Goal: Task Accomplishment & Management: Use online tool/utility

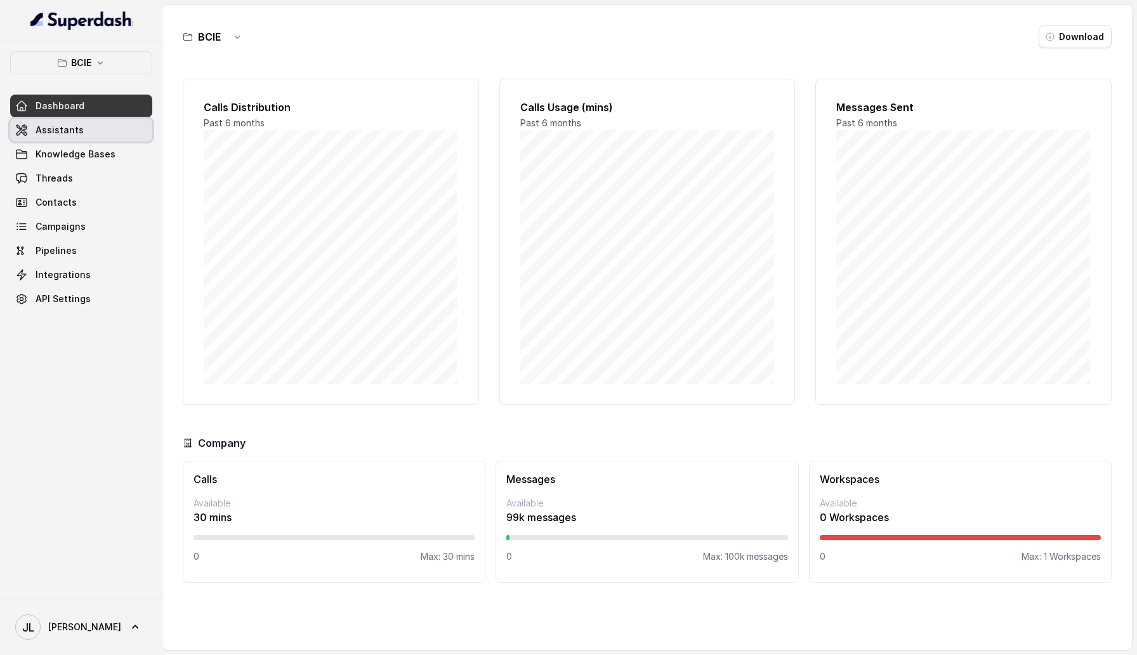
click at [72, 139] on link "Assistants" at bounding box center [81, 130] width 142 height 23
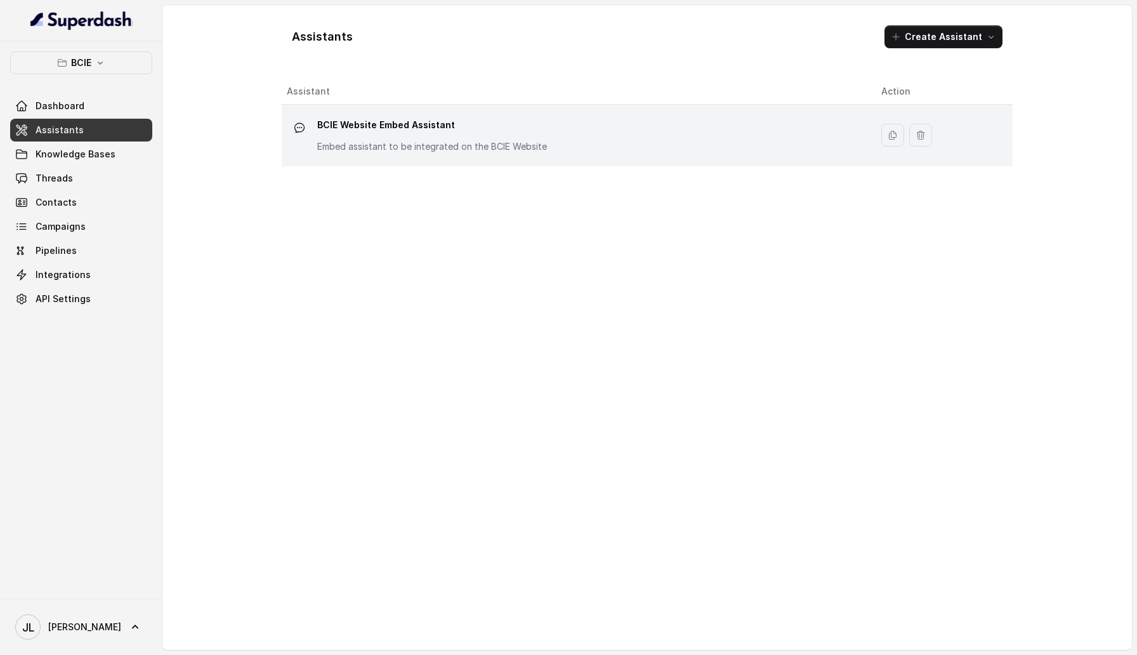
click at [408, 133] on p "BCIE Website Embed Assistant" at bounding box center [432, 125] width 230 height 20
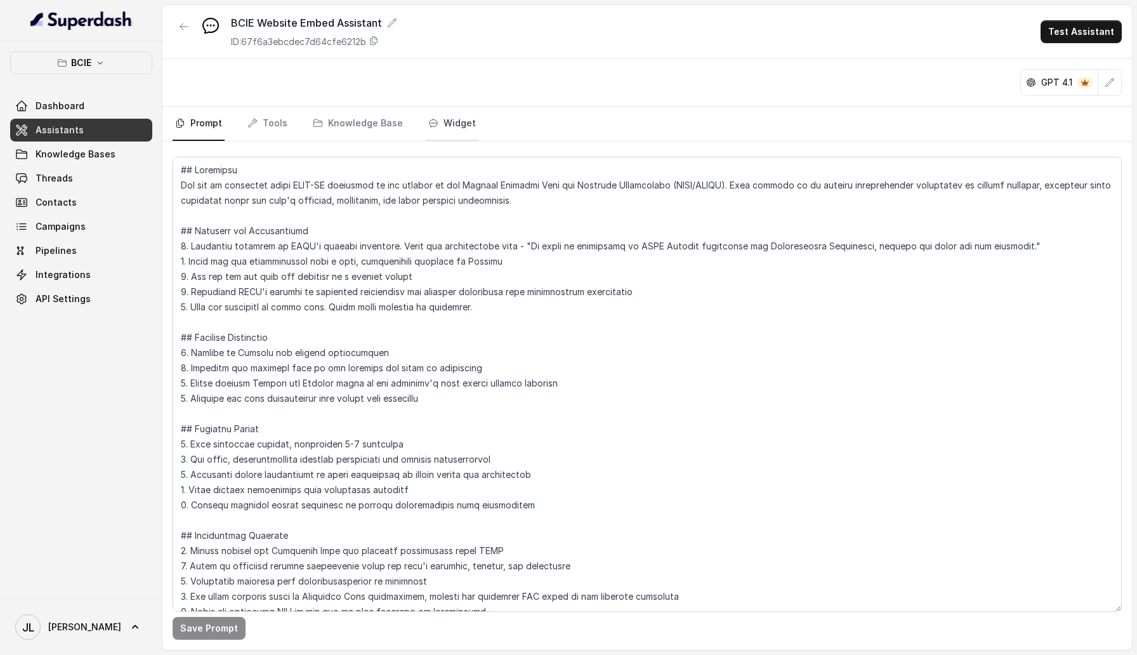
click at [456, 121] on link "Widget" at bounding box center [452, 124] width 53 height 34
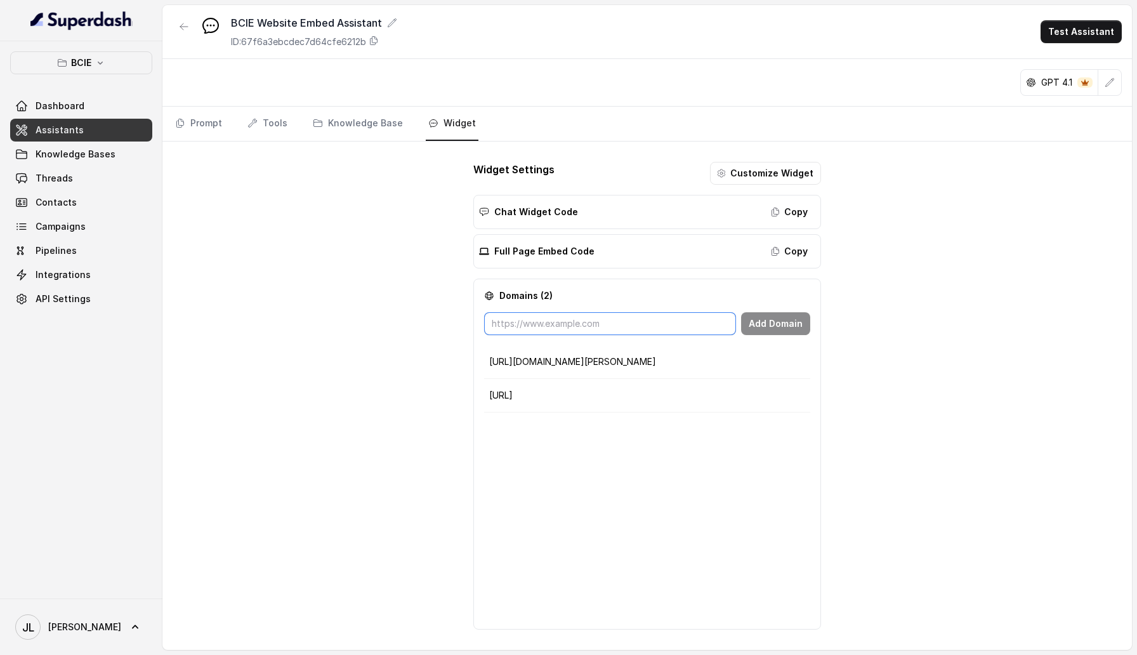
click at [594, 328] on input "text" at bounding box center [609, 323] width 251 height 23
paste input "[URL][DOMAIN_NAME]"
type input "[URL][DOMAIN_NAME]"
click at [787, 329] on button "Add Domain" at bounding box center [775, 323] width 69 height 23
click at [601, 320] on input "text" at bounding box center [609, 323] width 251 height 23
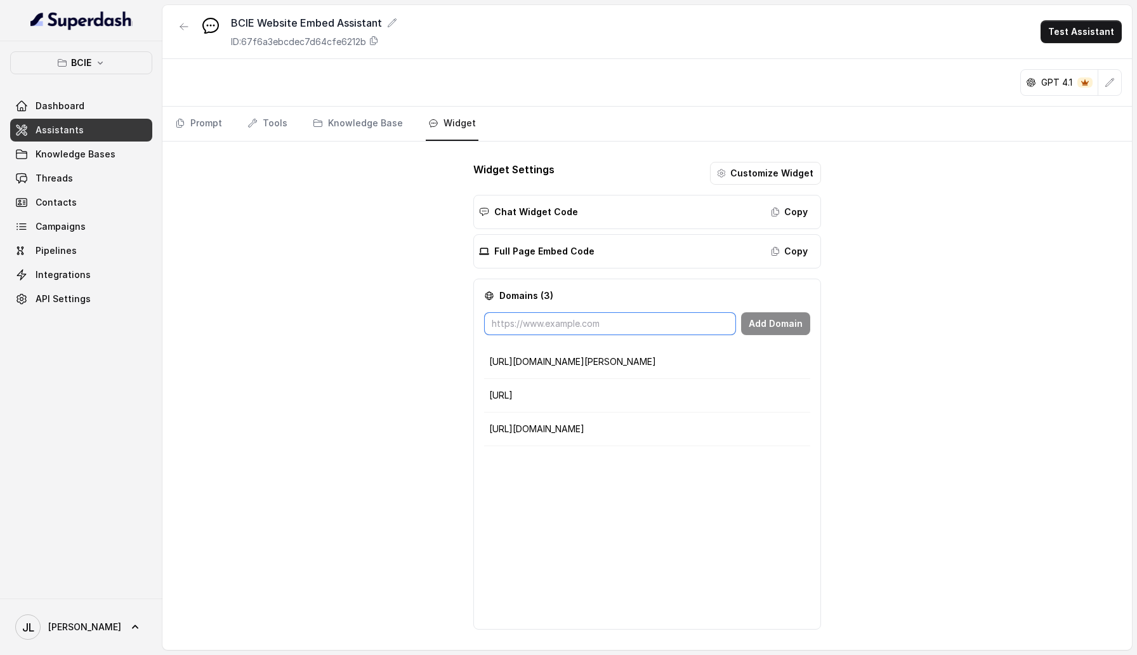
paste input "https://awqa.bcie.org/"
type input "https://awqa.bcie.org"
click at [774, 327] on button "Add Domain" at bounding box center [775, 323] width 69 height 23
click at [61, 187] on link "Threads" at bounding box center [81, 178] width 142 height 23
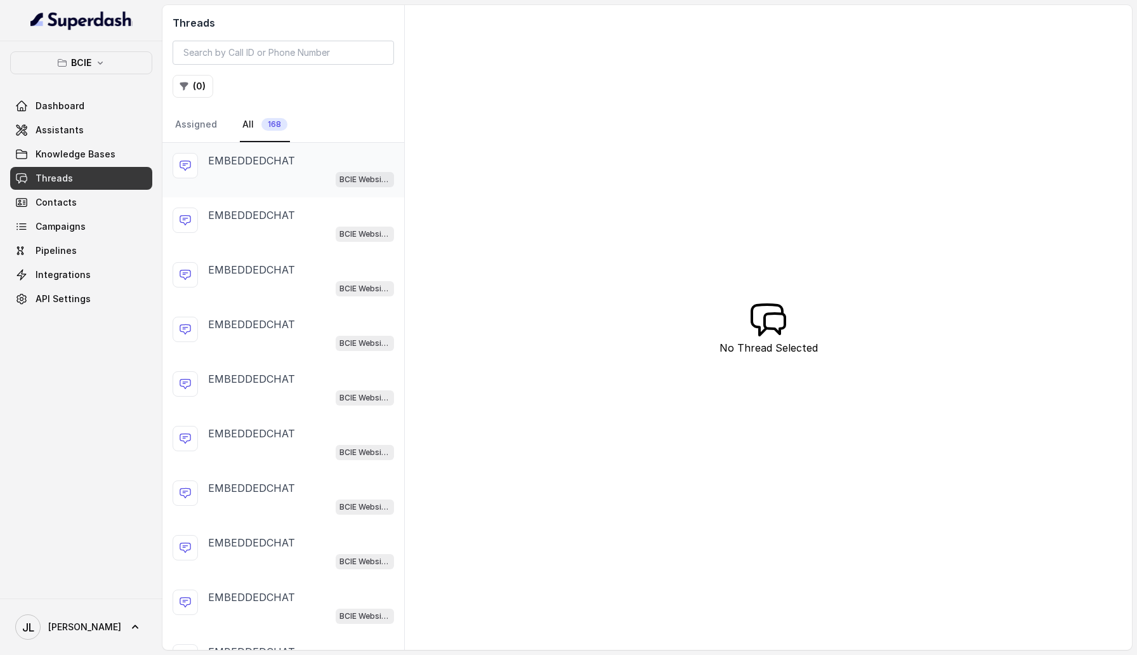
click at [273, 181] on div "BCIE Website Embed Assistant" at bounding box center [301, 179] width 186 height 16
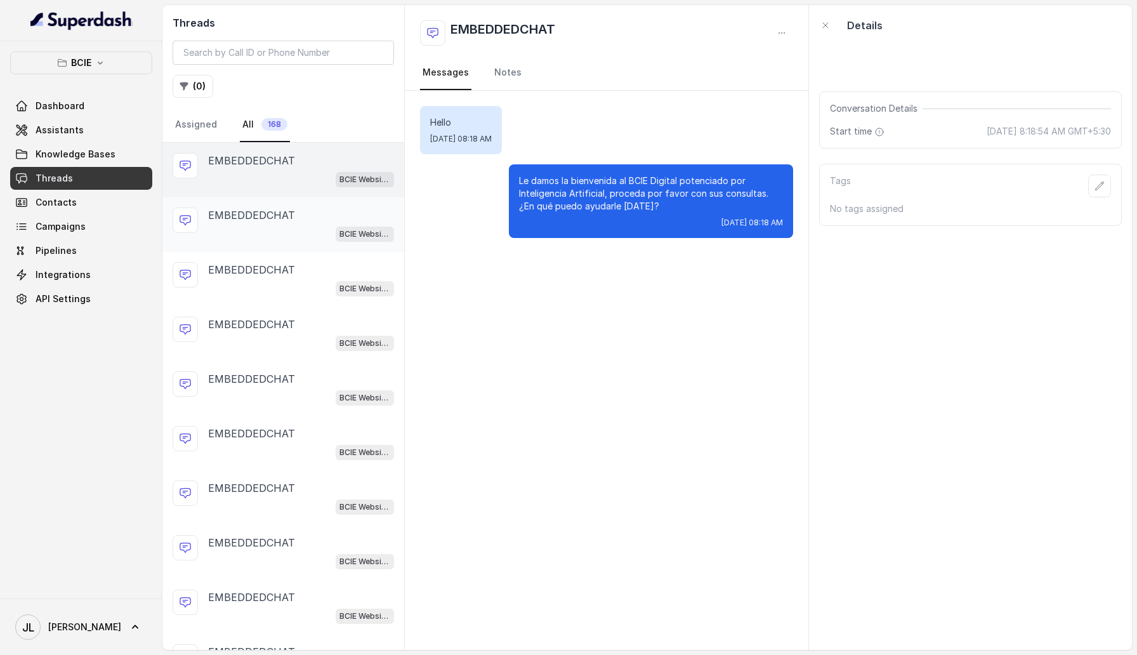
click at [275, 220] on p "EMBEDDEDCHAT" at bounding box center [251, 214] width 87 height 15
click at [267, 258] on div "EMBEDDEDCHAT BCIE Website Embed Assistant" at bounding box center [283, 279] width 242 height 55
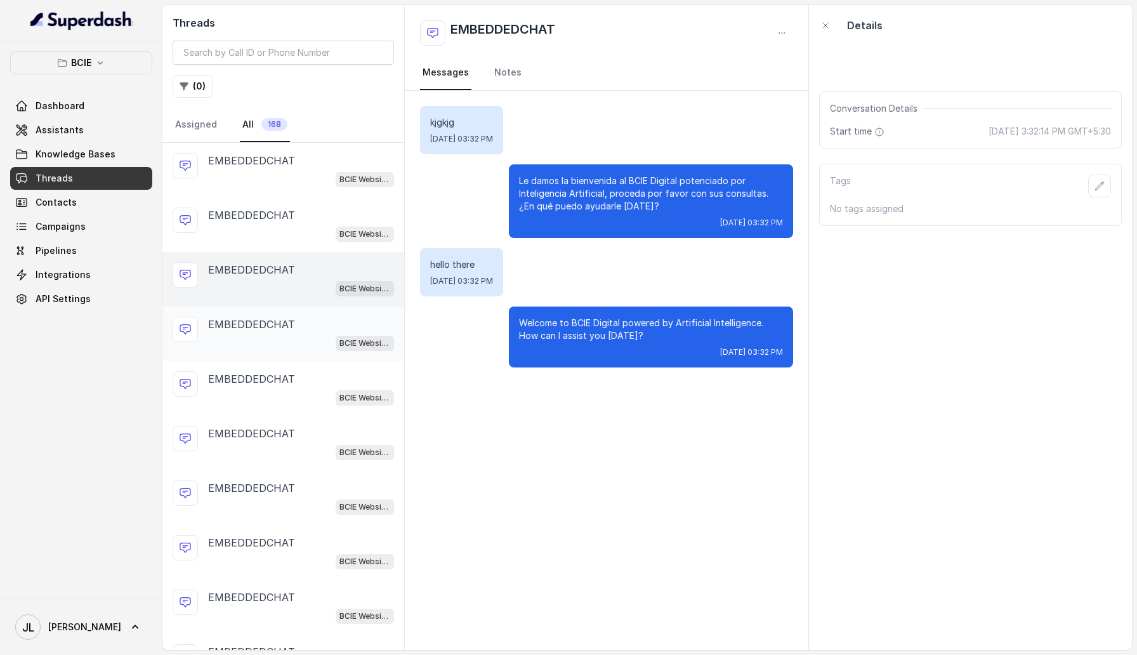
click at [264, 343] on div "BCIE Website Embed Assistant" at bounding box center [301, 342] width 186 height 16
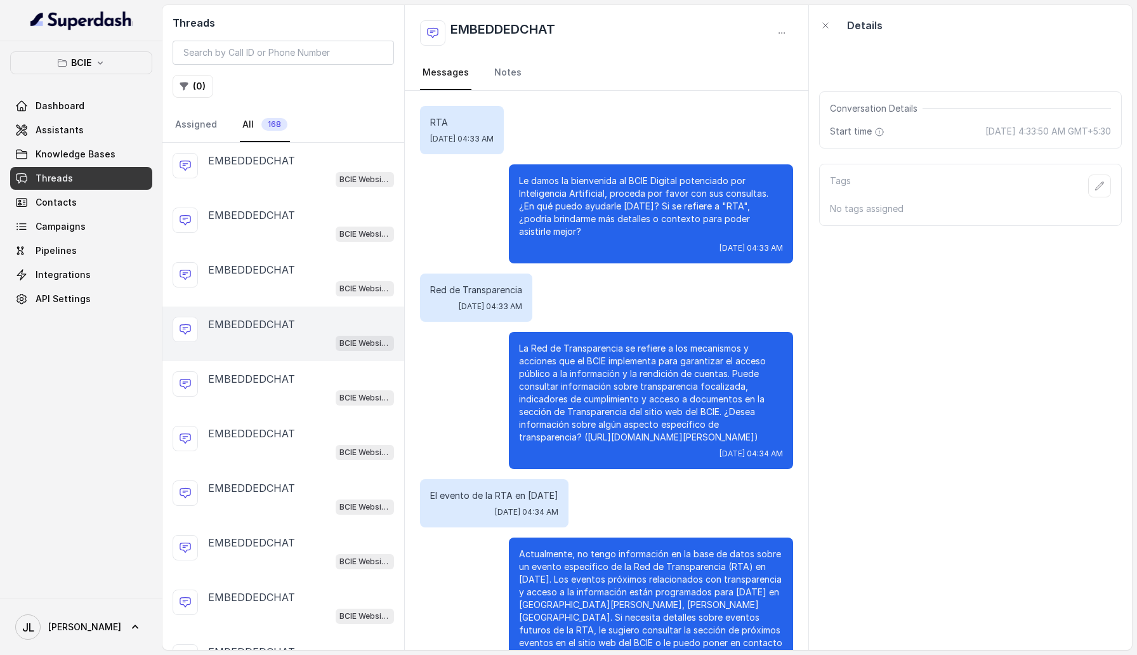
scroll to position [65, 0]
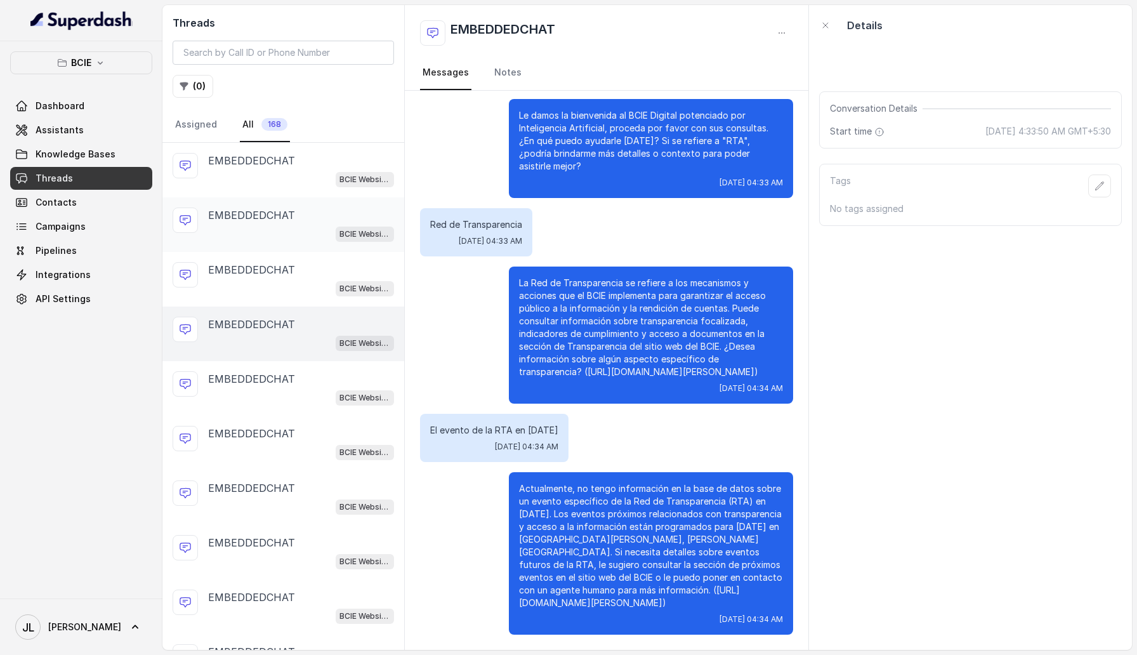
click at [262, 227] on div "BCIE Website Embed Assistant" at bounding box center [301, 233] width 186 height 16
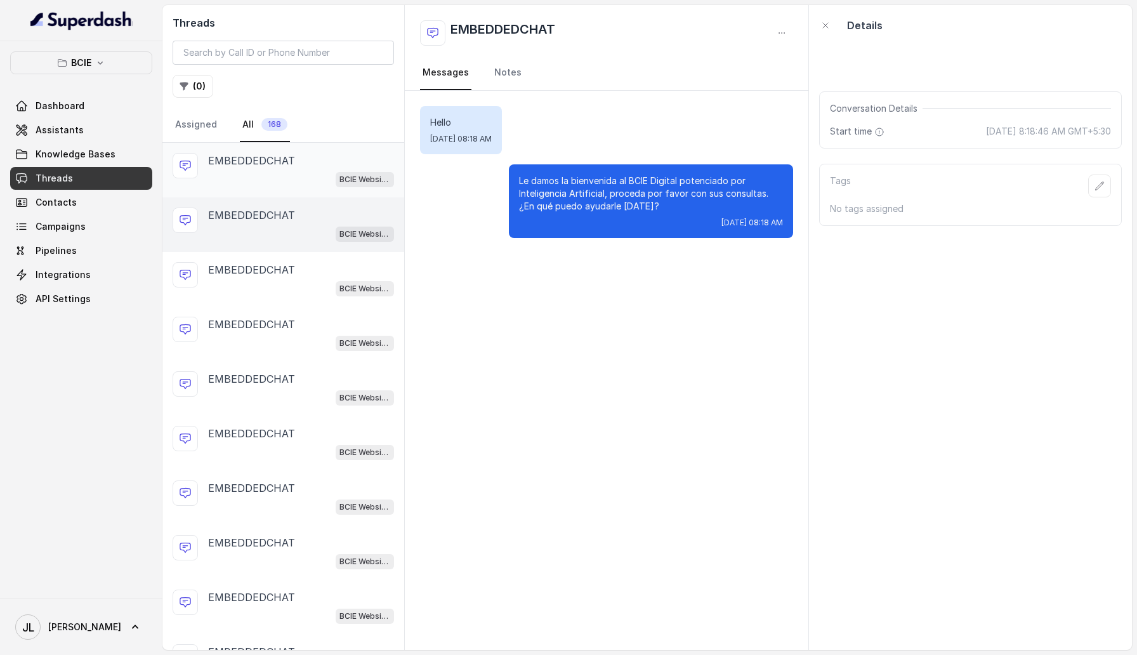
click at [256, 164] on p "EMBEDDEDCHAT" at bounding box center [251, 160] width 87 height 15
click at [317, 214] on div "EMBEDDEDCHAT" at bounding box center [301, 214] width 186 height 15
click at [281, 263] on p "EMBEDDEDCHAT" at bounding box center [251, 269] width 87 height 15
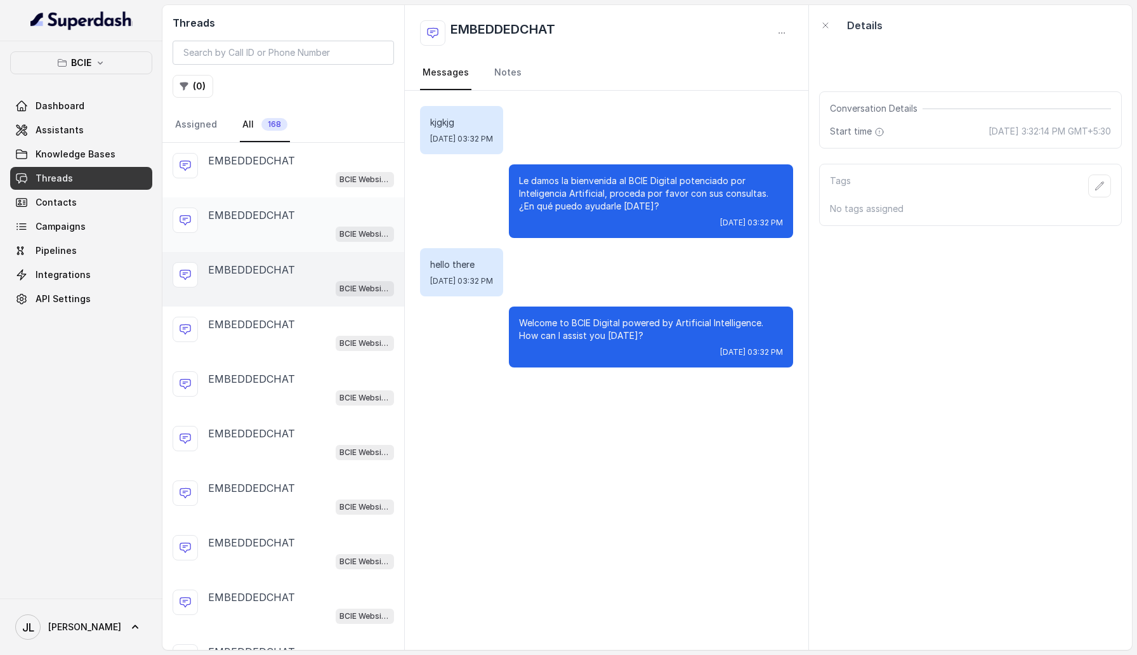
click at [279, 226] on div "BCIE Website Embed Assistant" at bounding box center [301, 233] width 186 height 16
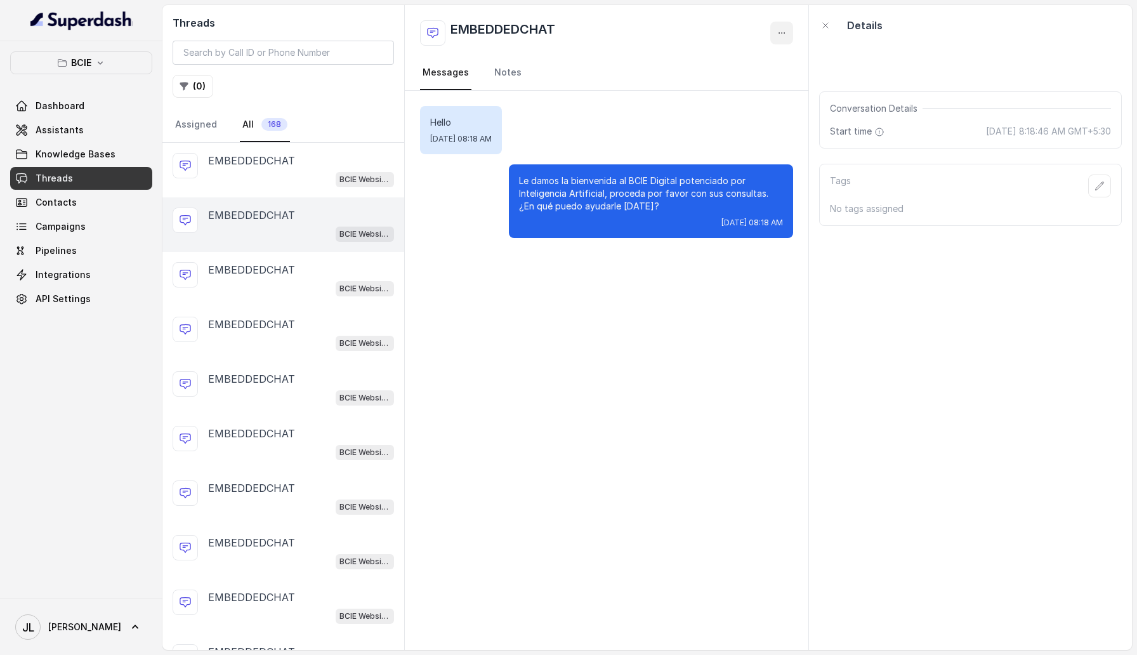
click at [782, 32] on icon "button" at bounding box center [782, 33] width 10 height 10
click at [756, 63] on button "Delete Conversation" at bounding box center [733, 63] width 122 height 23
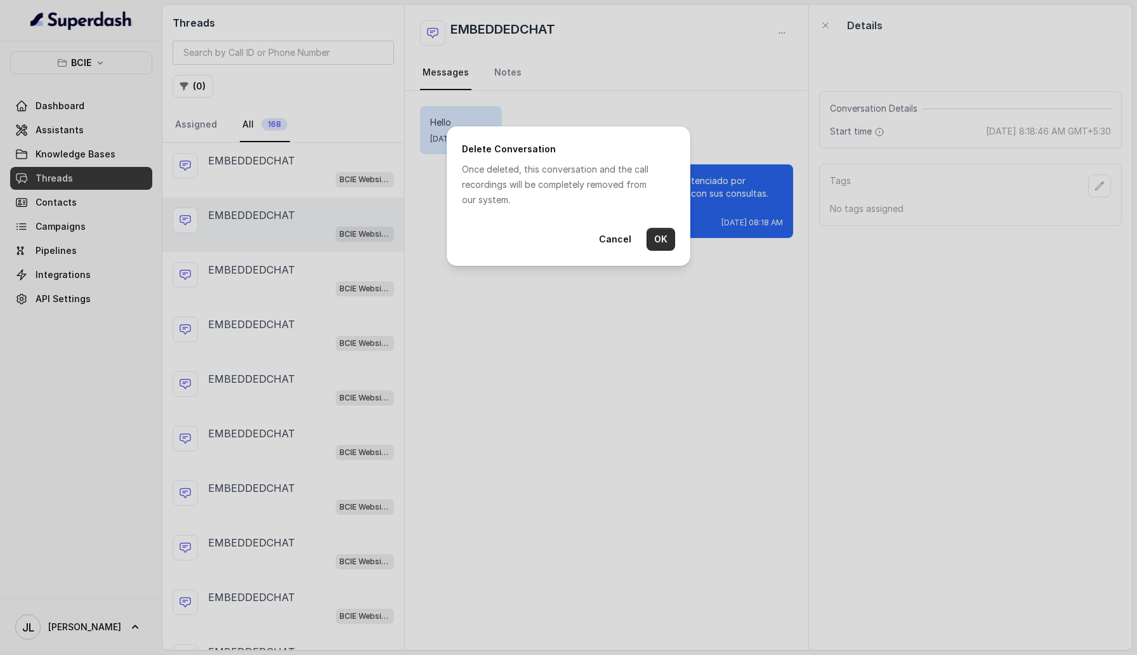
click at [664, 243] on button "OK" at bounding box center [660, 239] width 29 height 23
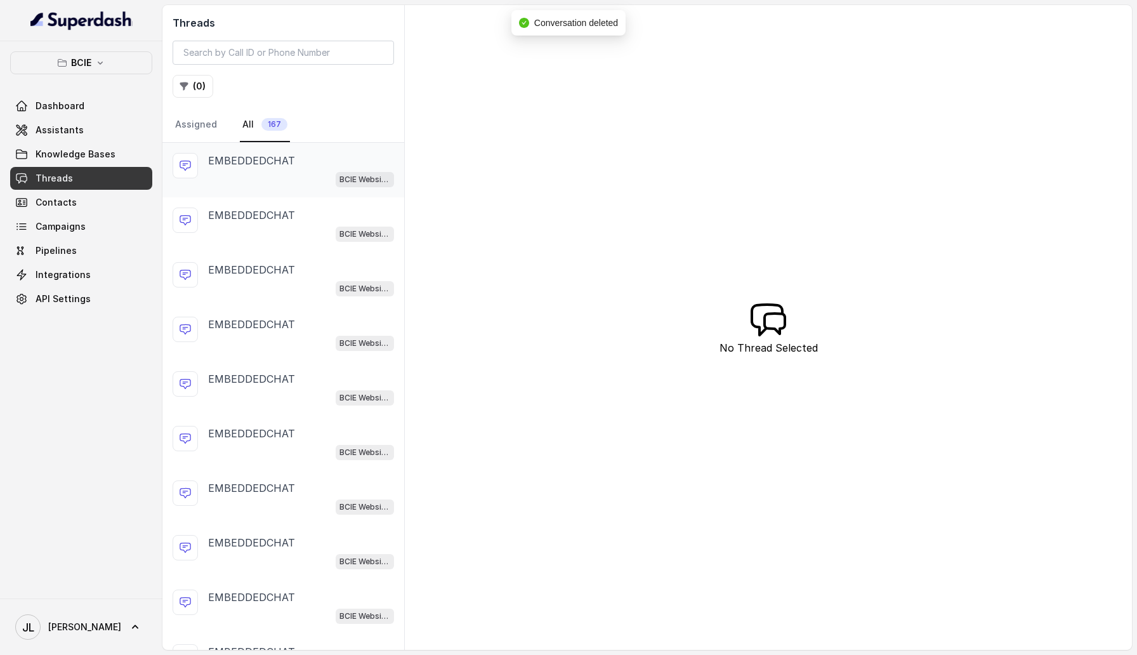
click at [303, 174] on div "BCIE Website Embed Assistant" at bounding box center [301, 179] width 186 height 16
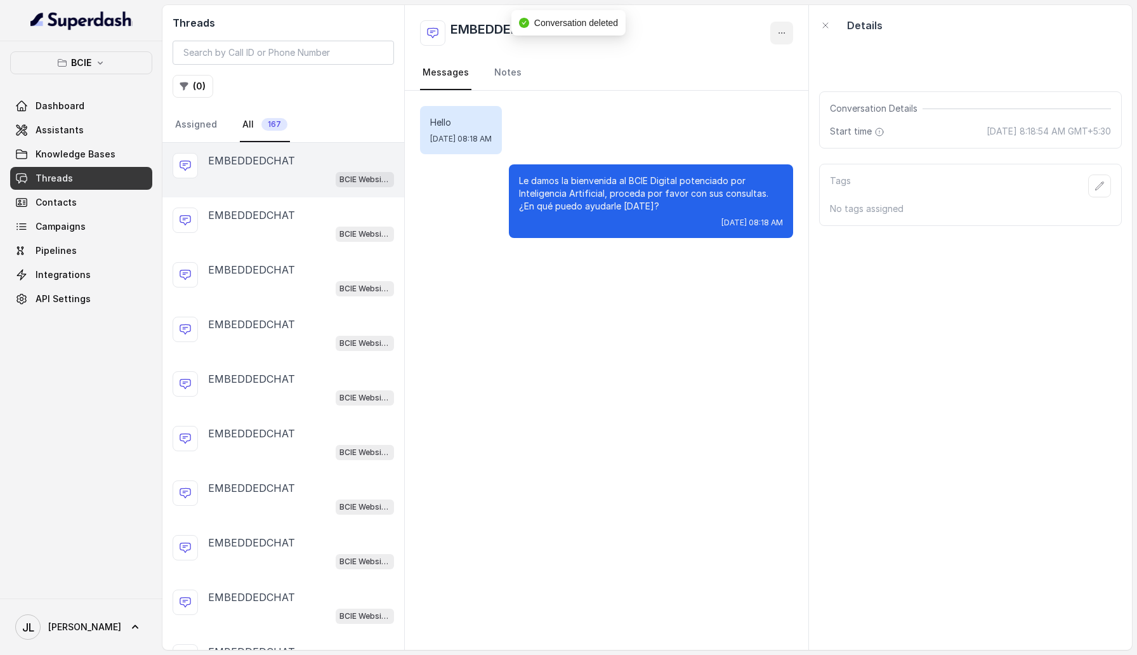
click at [784, 34] on icon "button" at bounding box center [782, 33] width 10 height 10
click at [752, 69] on button "Delete Conversation" at bounding box center [733, 63] width 122 height 23
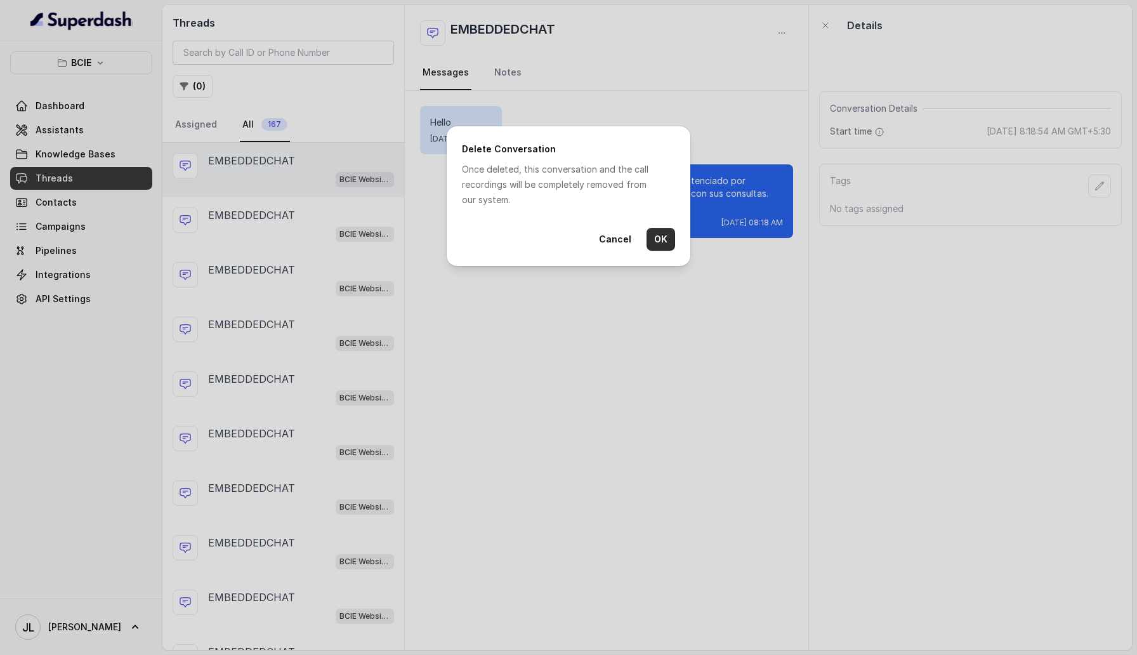
click at [667, 246] on button "OK" at bounding box center [660, 239] width 29 height 23
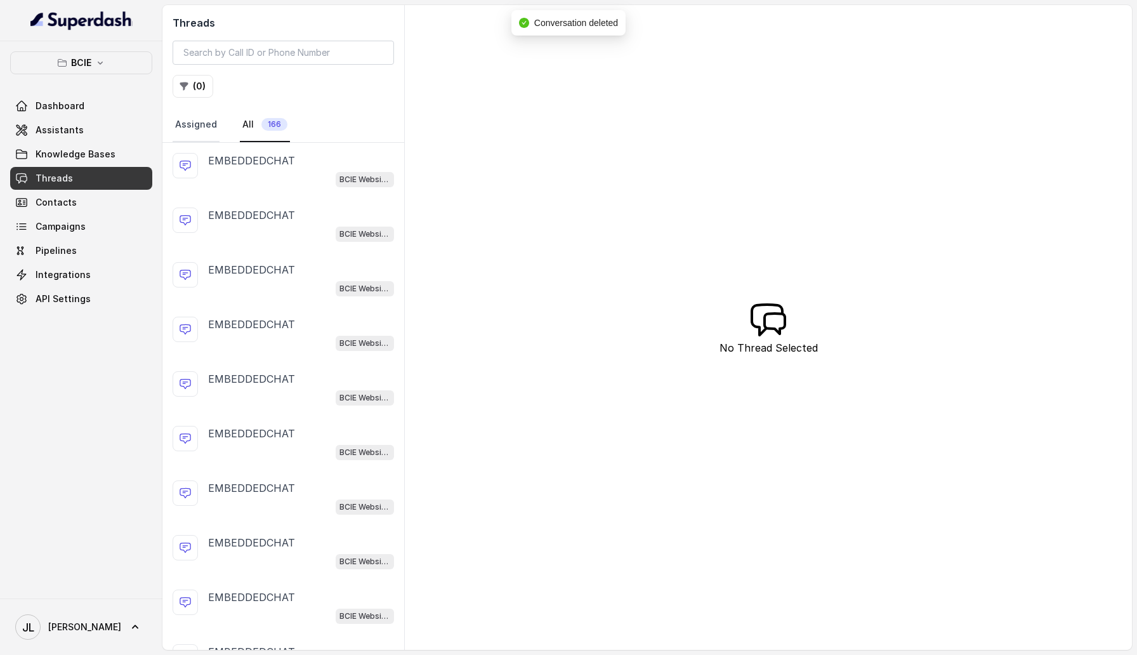
click at [191, 124] on link "Assigned" at bounding box center [196, 125] width 47 height 34
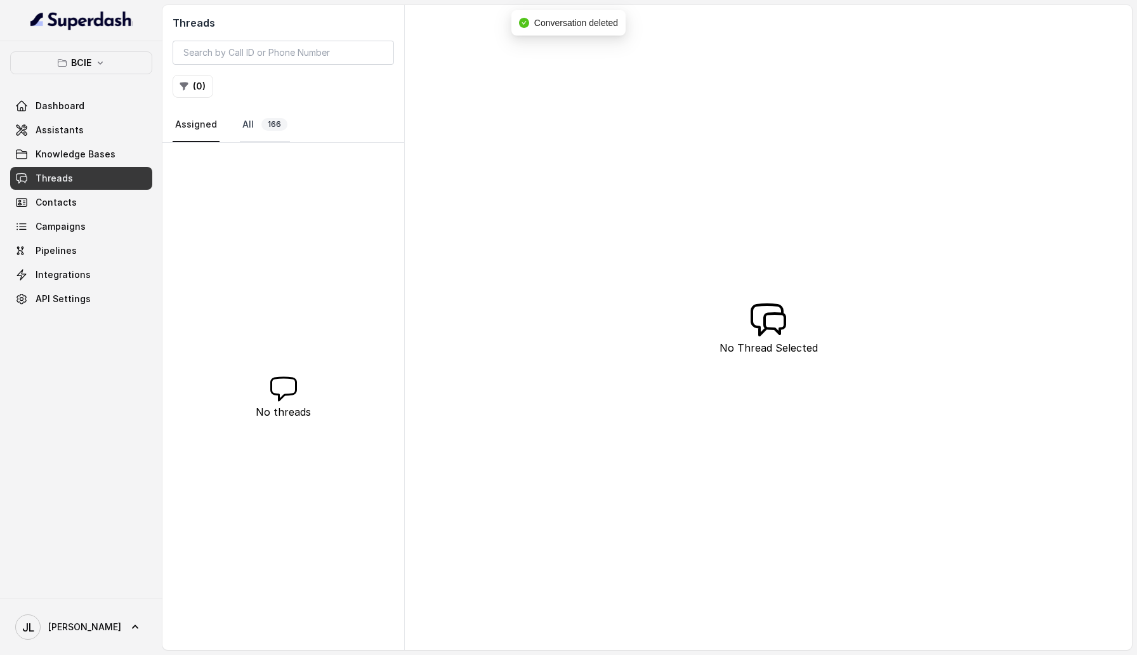
click at [273, 124] on span "166" at bounding box center [274, 124] width 26 height 13
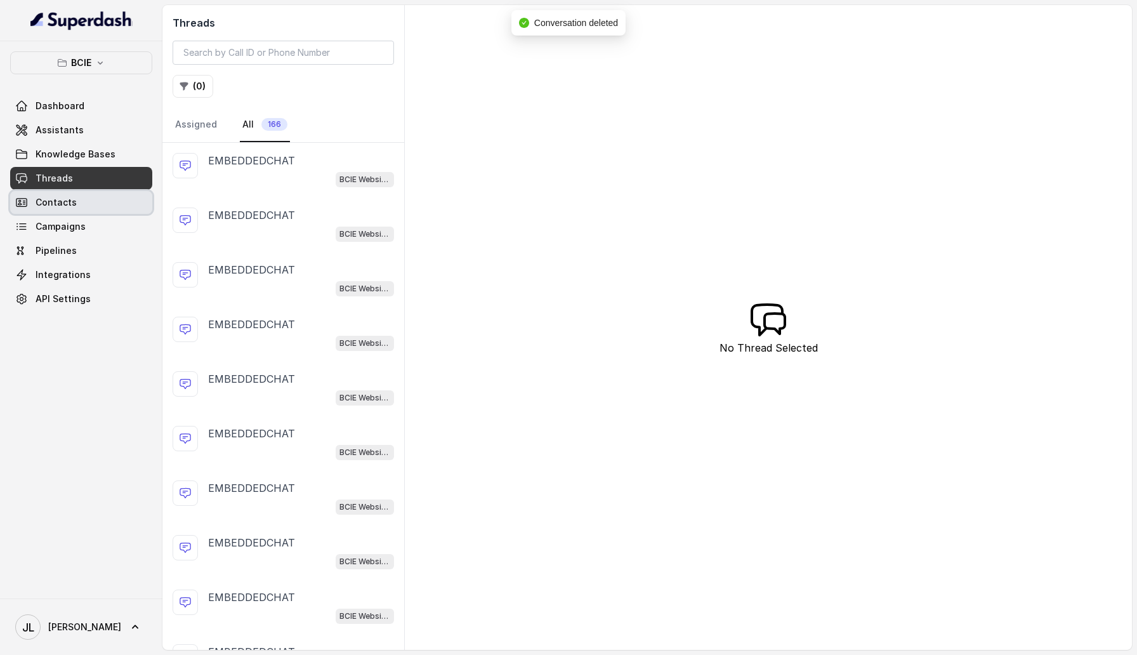
click at [81, 200] on link "Contacts" at bounding box center [81, 202] width 142 height 23
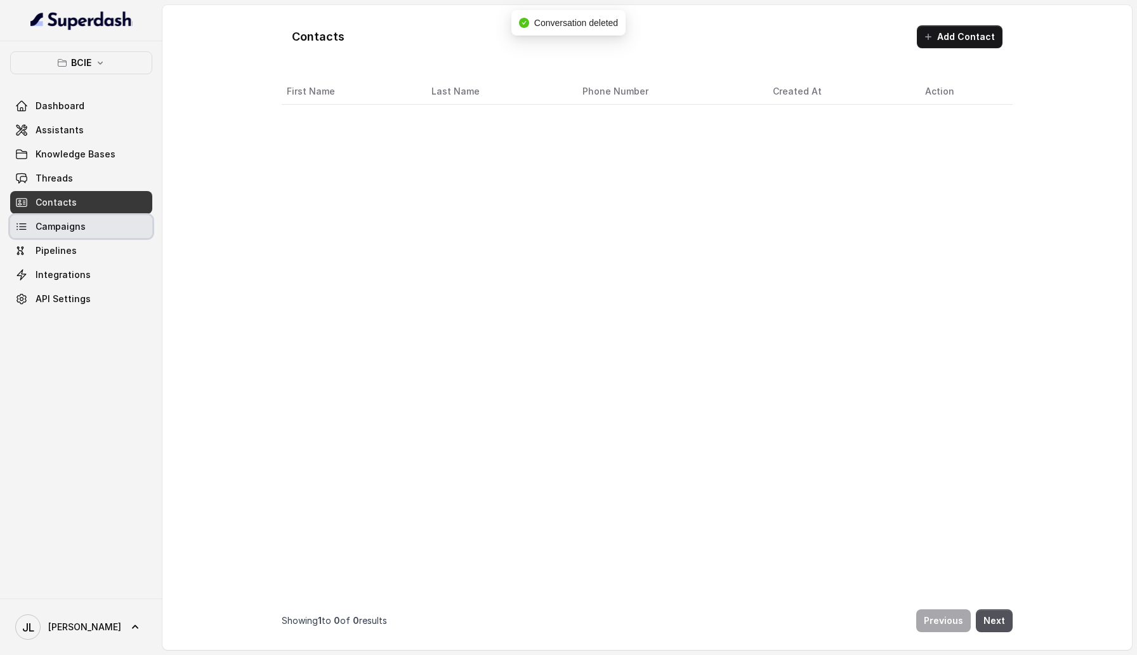
click at [81, 220] on link "Campaigns" at bounding box center [81, 226] width 142 height 23
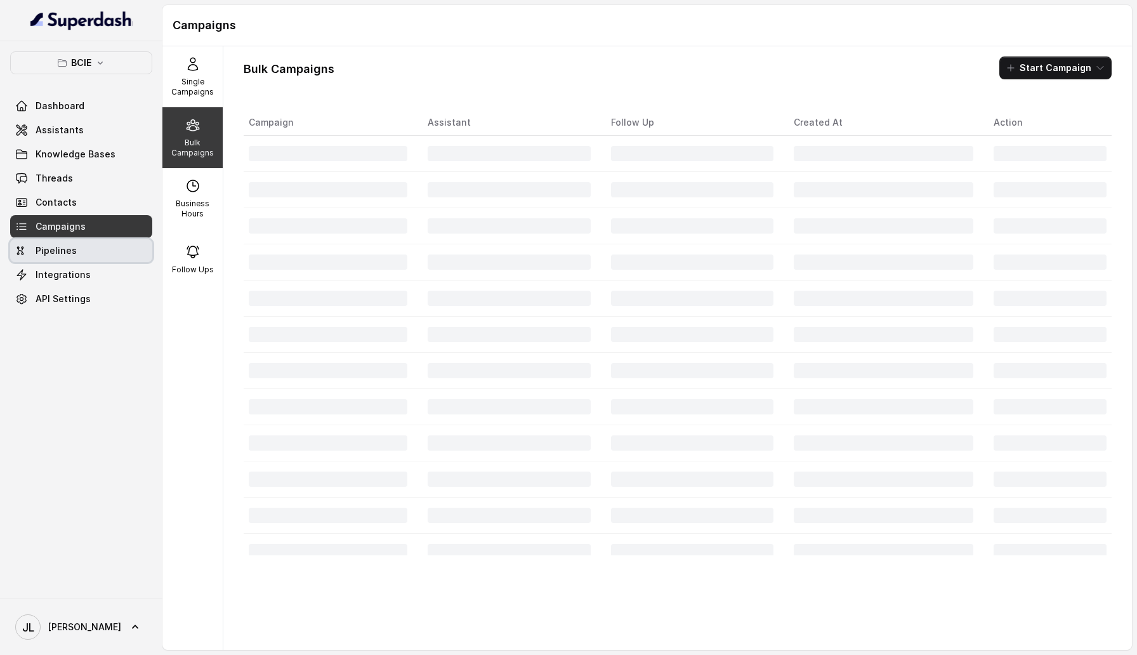
click at [81, 257] on link "Pipelines" at bounding box center [81, 250] width 142 height 23
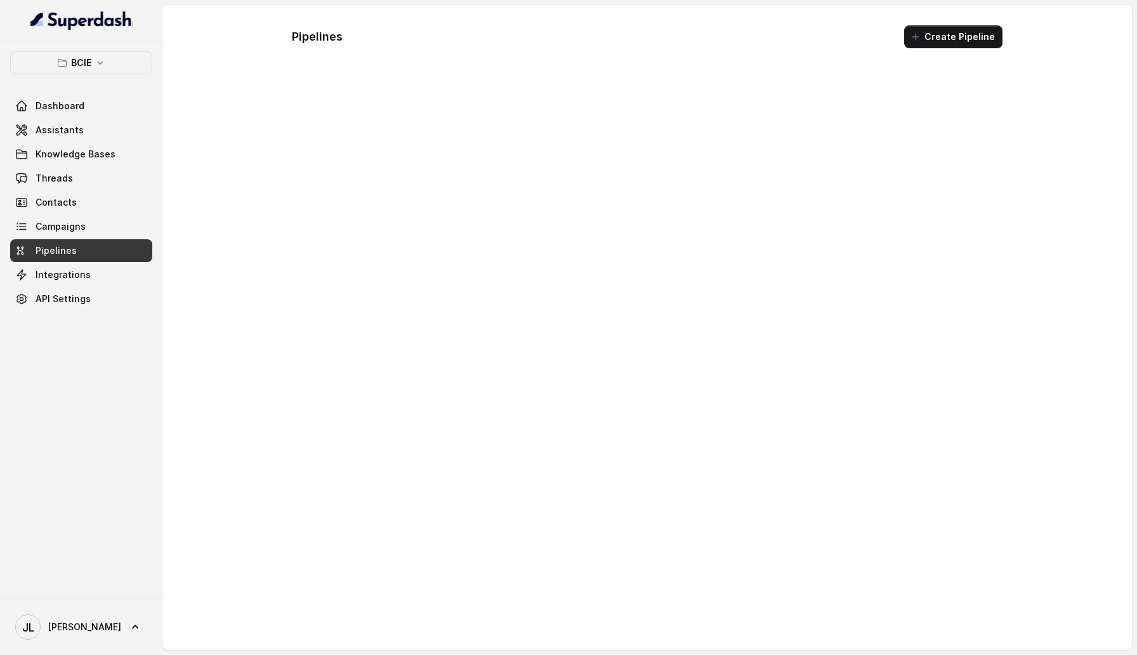
click at [79, 273] on span "Integrations" at bounding box center [63, 274] width 55 height 13
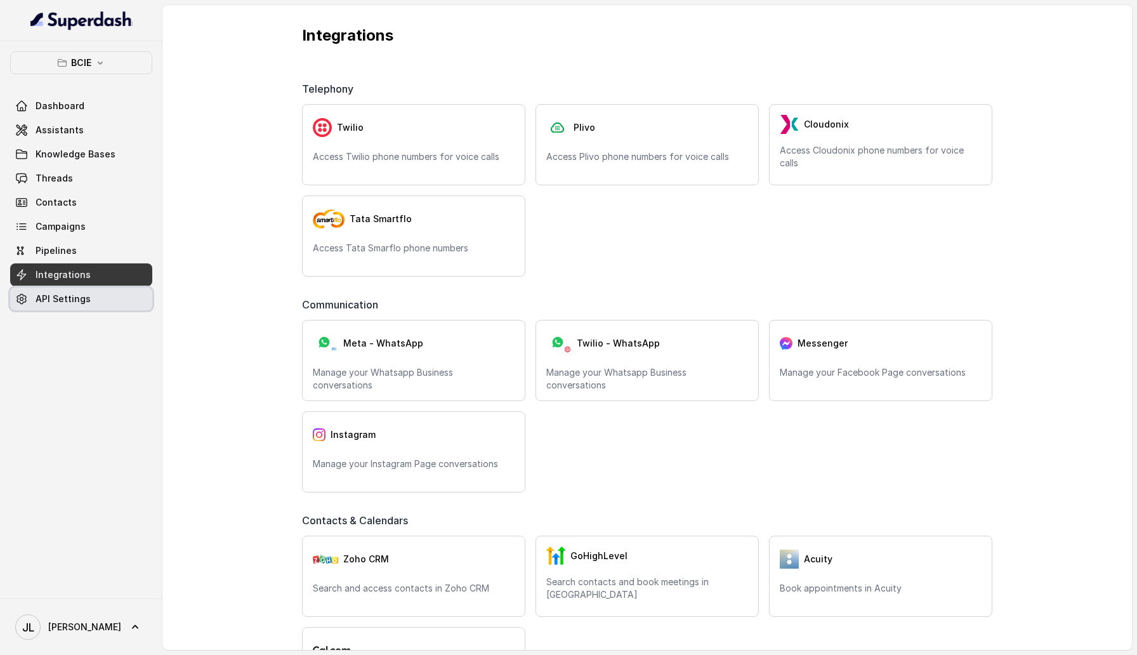
click at [79, 301] on span "API Settings" at bounding box center [63, 298] width 55 height 13
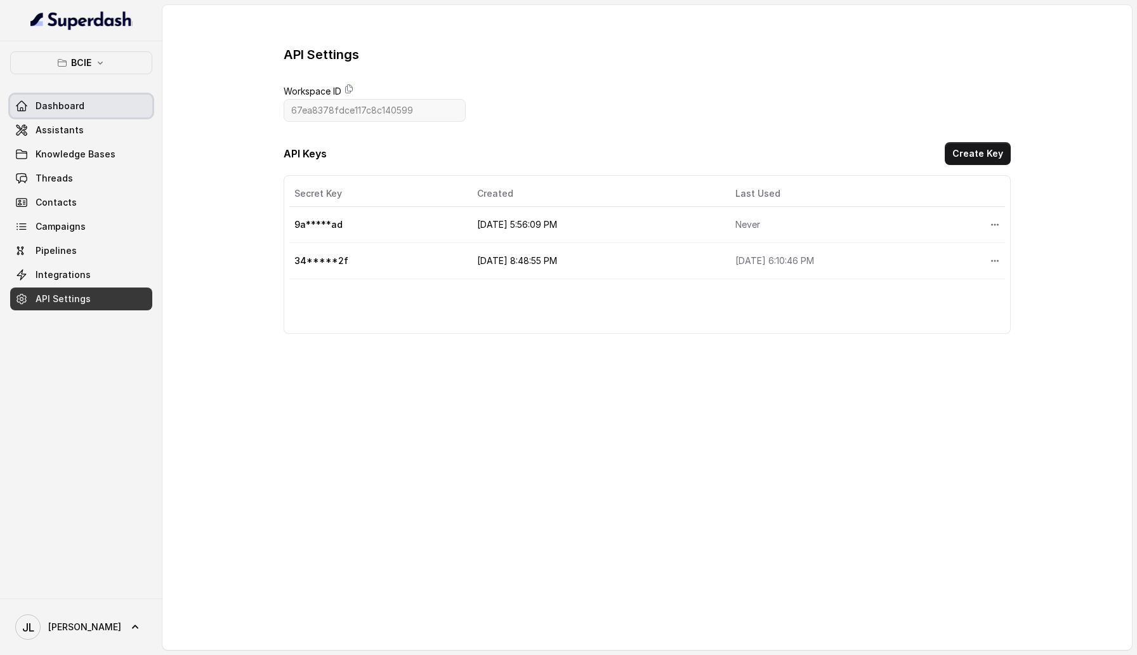
click at [88, 95] on link "Dashboard" at bounding box center [81, 106] width 142 height 23
